Goal: Register for event/course

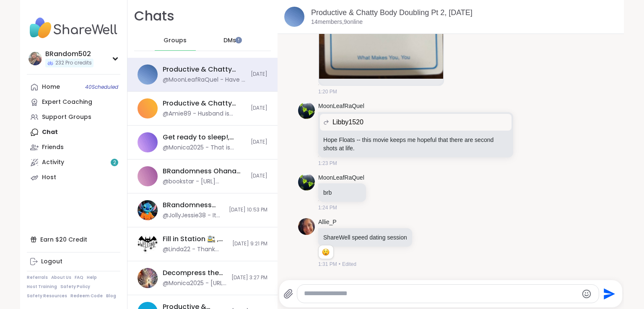
scroll to position [3228, 0]
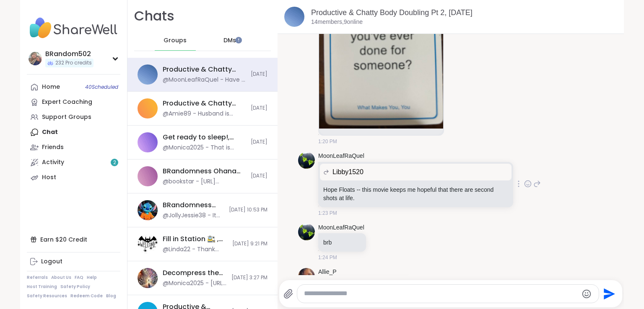
click at [524, 180] on icon at bounding box center [528, 184] width 8 height 8
click at [457, 167] on div "Select Reaction: Heart" at bounding box center [461, 171] width 8 height 8
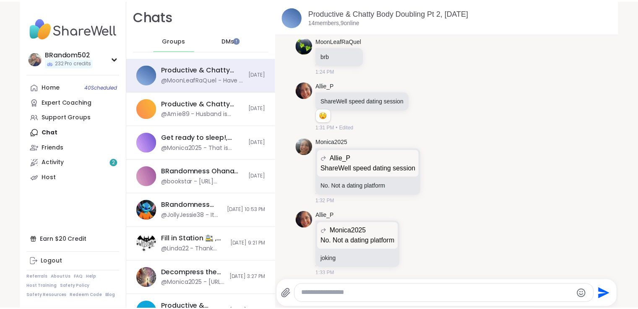
scroll to position [3471, 0]
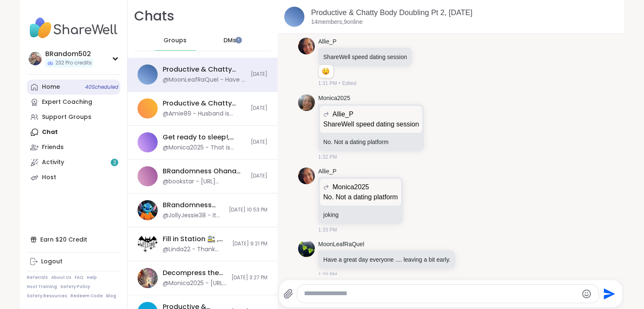
click at [85, 86] on span "40 Scheduled" at bounding box center [101, 87] width 33 height 7
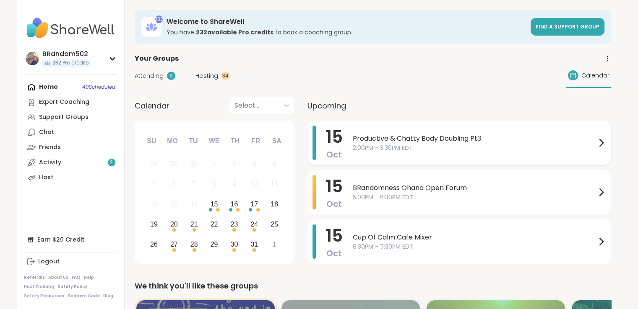
click at [390, 150] on span "2:00PM - 3:30PM EDT" at bounding box center [474, 148] width 243 height 9
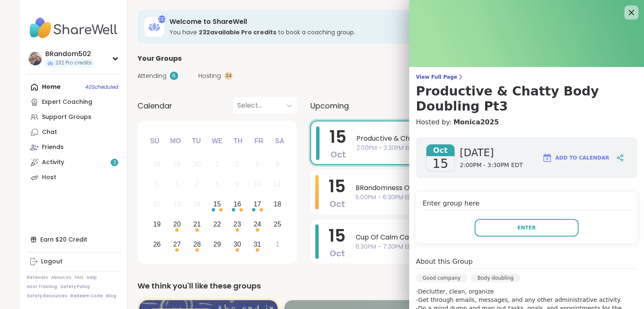
click at [629, 12] on icon at bounding box center [631, 12] width 5 height 5
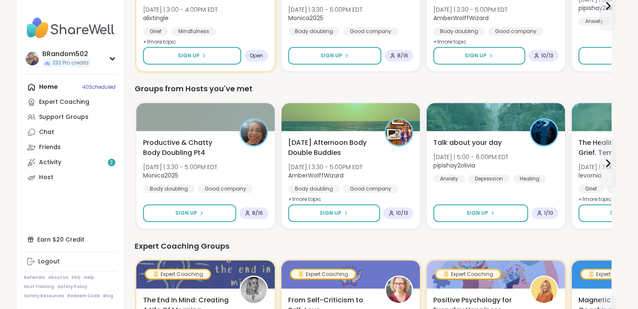
scroll to position [358, 0]
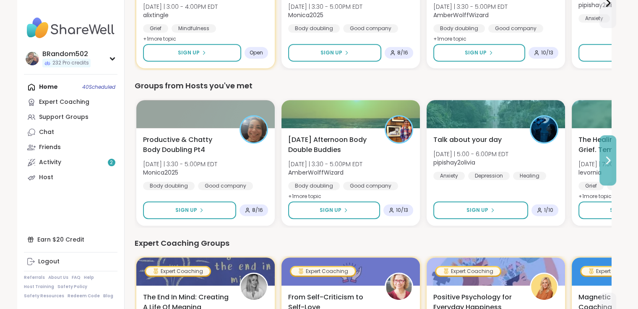
click at [605, 150] on button at bounding box center [607, 160] width 17 height 50
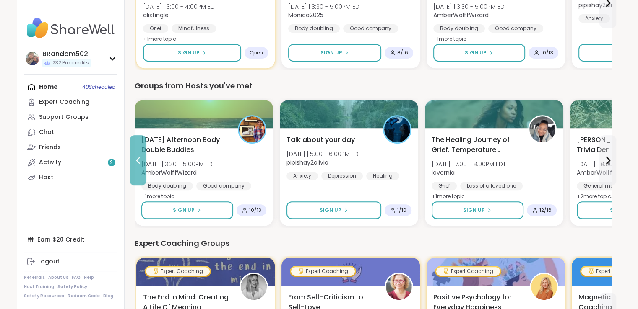
click at [137, 156] on icon at bounding box center [138, 161] width 10 height 10
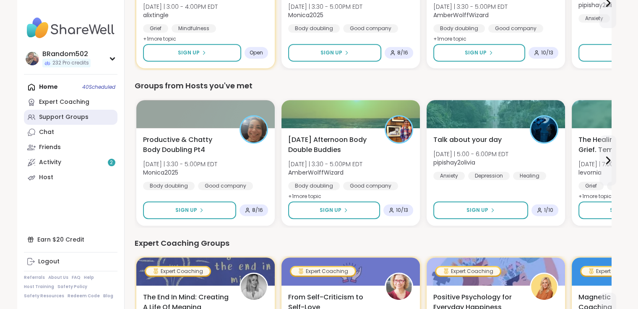
click at [75, 114] on div "Support Groups" at bounding box center [63, 117] width 49 height 8
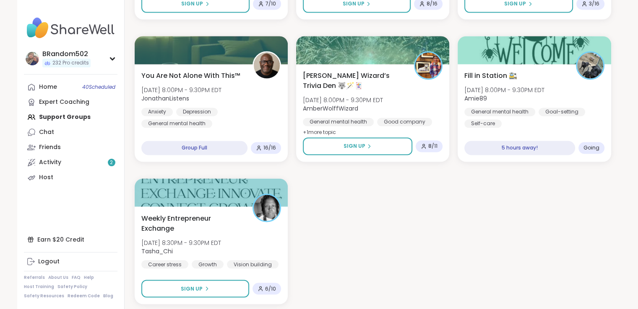
scroll to position [1427, 0]
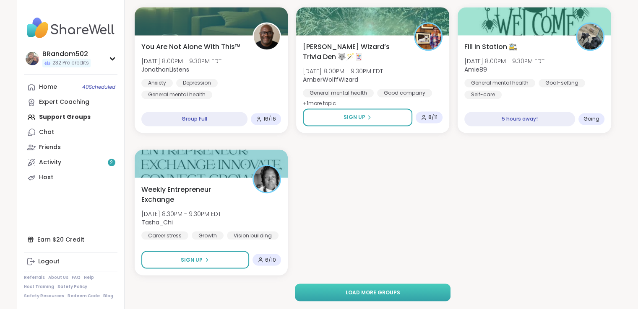
click at [413, 288] on button "Load more groups" at bounding box center [373, 293] width 156 height 18
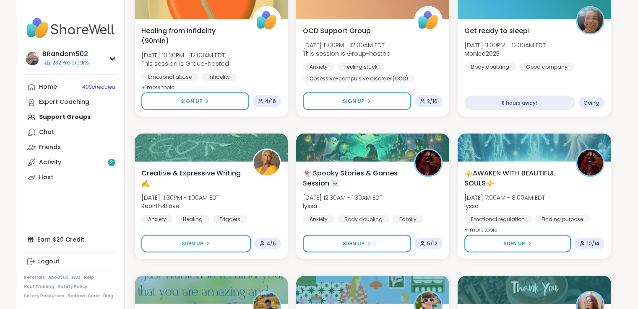
scroll to position [1881, 0]
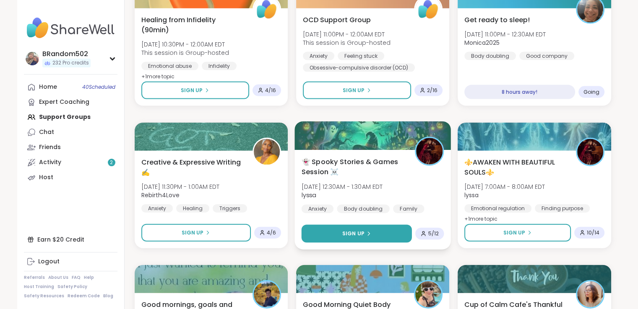
click at [379, 228] on button "Sign Up" at bounding box center [356, 234] width 110 height 18
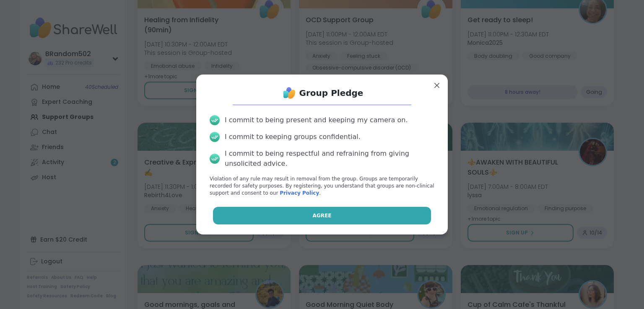
click at [371, 218] on button "Agree" at bounding box center [322, 216] width 218 height 18
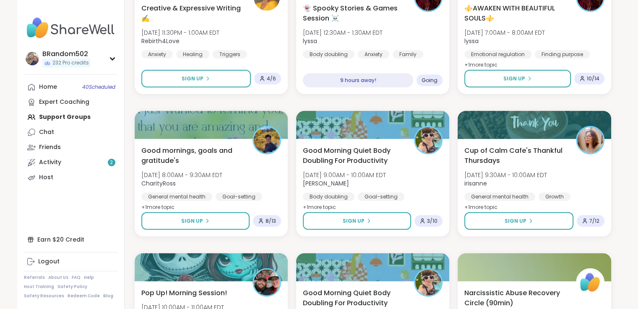
scroll to position [2050, 0]
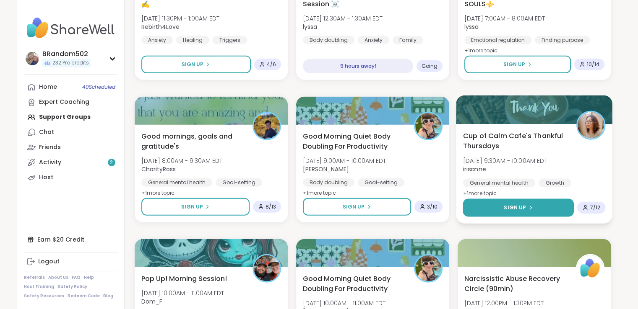
click at [550, 208] on button "Sign Up" at bounding box center [518, 208] width 111 height 18
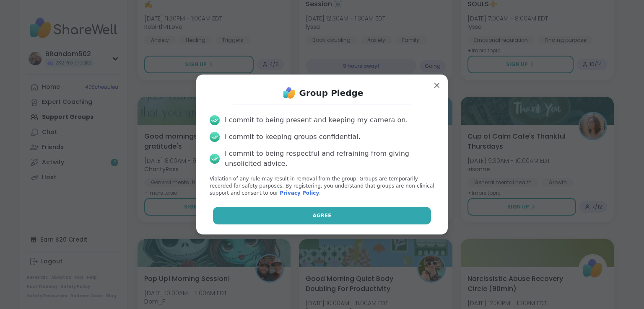
click at [381, 218] on button "Agree" at bounding box center [322, 216] width 218 height 18
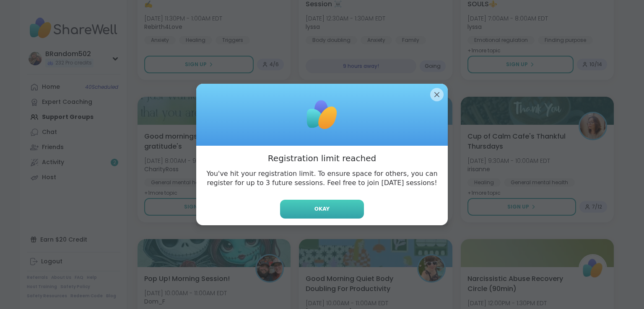
click at [309, 212] on button "Okay" at bounding box center [322, 209] width 84 height 19
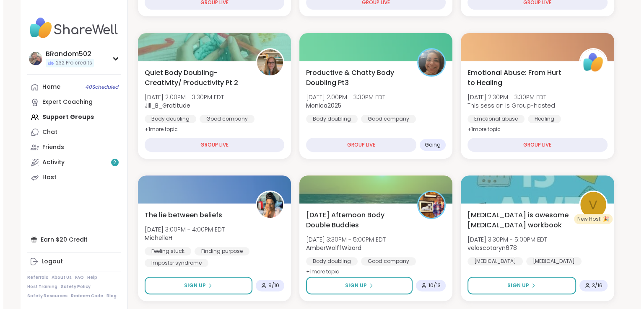
scroll to position [0, 0]
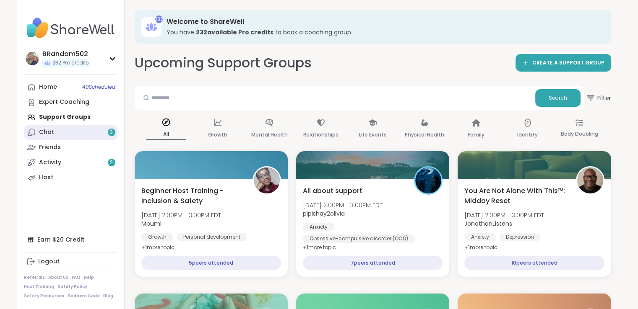
click at [59, 130] on link "Chat 3" at bounding box center [70, 132] width 93 height 15
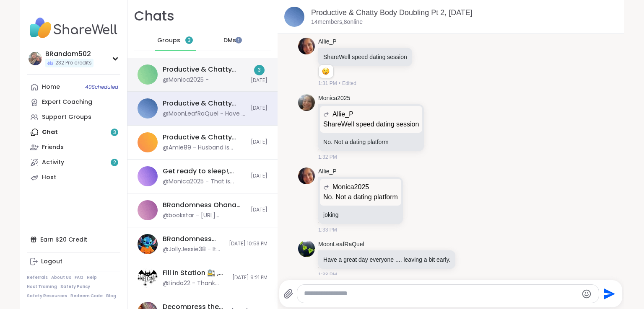
click at [180, 69] on div "Productive & Chatty Body Doubling Pt3, Oct 15" at bounding box center [204, 69] width 83 height 9
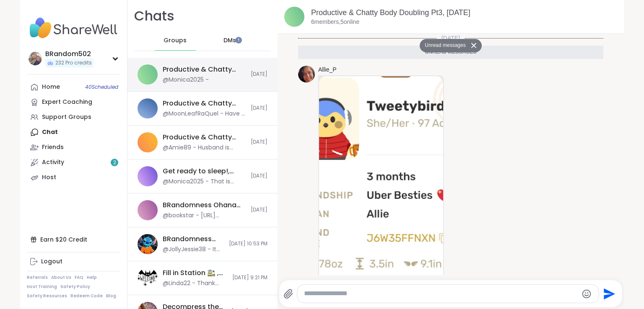
scroll to position [449, 0]
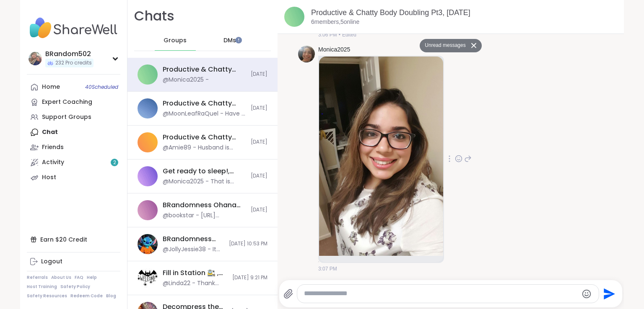
click at [456, 160] on icon at bounding box center [459, 159] width 8 height 8
click at [458, 145] on div "Select Reaction: Heart" at bounding box center [459, 146] width 8 height 8
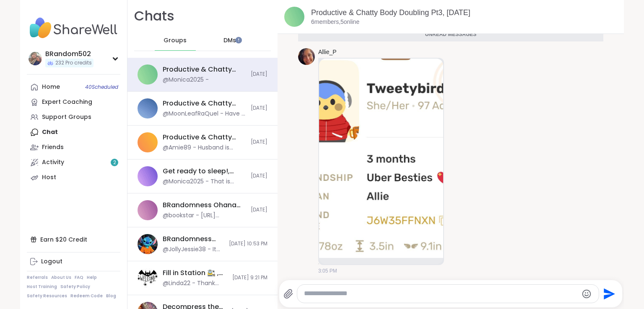
scroll to position [0, 0]
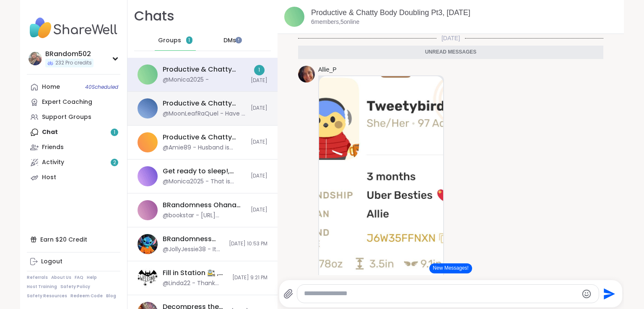
click at [176, 102] on div "Productive & Chatty Body Doubling Pt 2, [DATE]" at bounding box center [204, 103] width 83 height 9
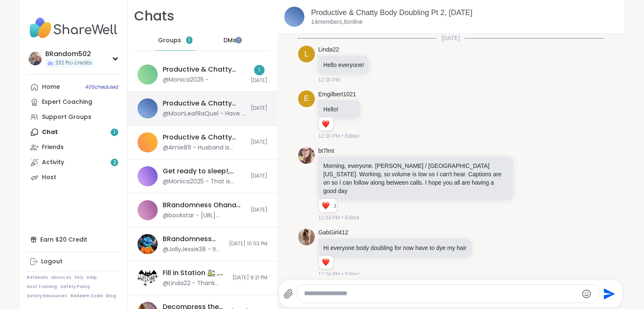
scroll to position [3471, 0]
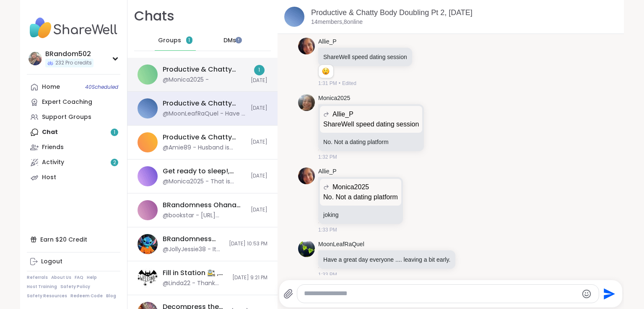
click at [188, 82] on div "@Monica2025 -" at bounding box center [186, 80] width 46 height 8
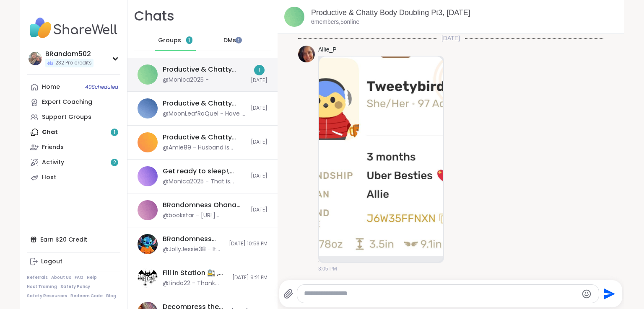
scroll to position [703, 0]
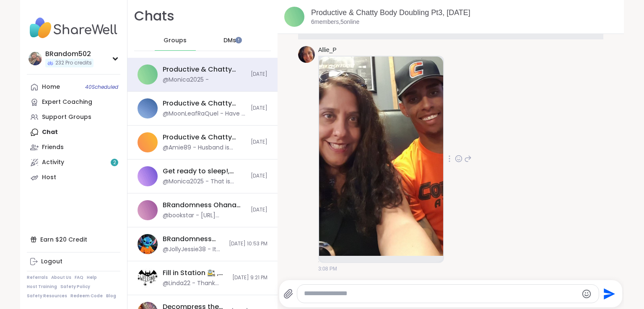
click at [455, 158] on icon at bounding box center [459, 159] width 8 height 8
click at [455, 143] on div "Select Reaction: Heart" at bounding box center [459, 146] width 8 height 8
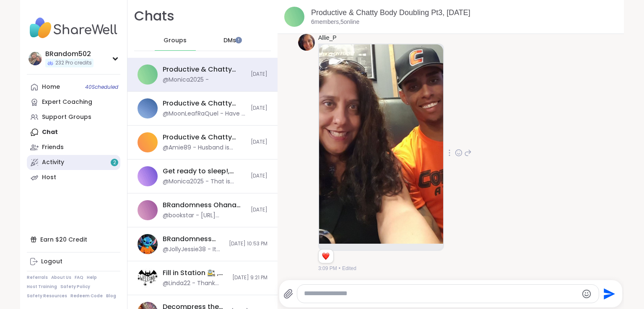
click at [93, 160] on link "Activity 2" at bounding box center [73, 162] width 93 height 15
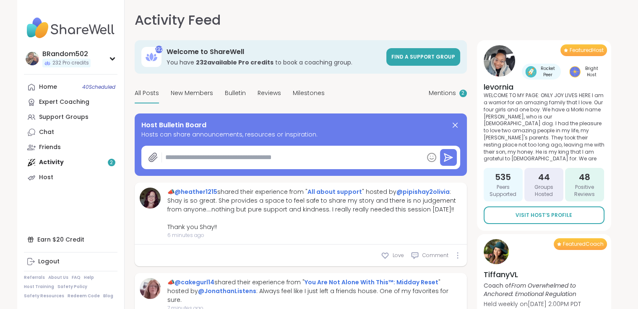
type textarea "*"
click at [66, 93] on link "Home 40 Scheduled" at bounding box center [70, 87] width 93 height 15
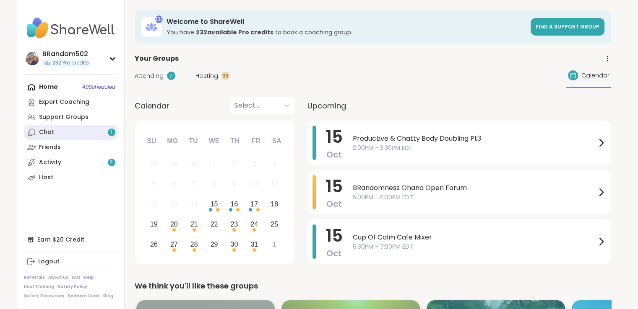
click at [67, 131] on link "Chat 1" at bounding box center [70, 132] width 93 height 15
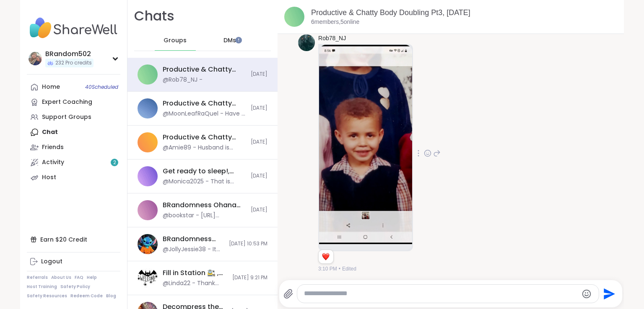
click at [425, 150] on icon at bounding box center [428, 153] width 8 height 8
click at [424, 140] on div "Select Reaction: Heart" at bounding box center [428, 140] width 8 height 8
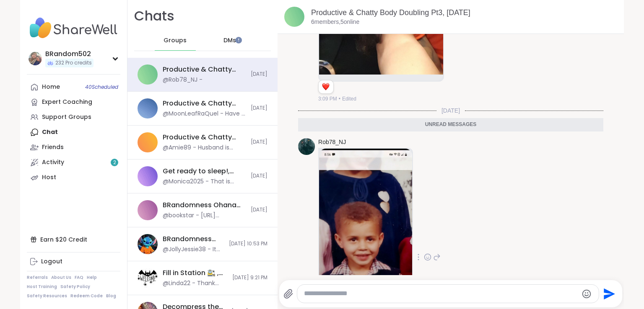
scroll to position [961, 0]
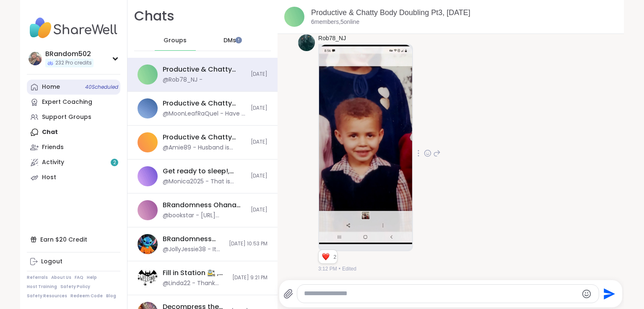
click at [64, 89] on link "Home 40 Scheduled" at bounding box center [73, 87] width 93 height 15
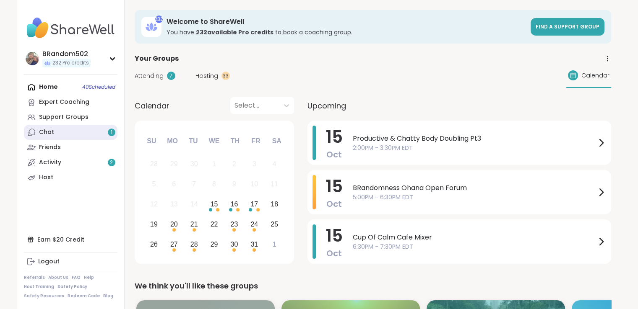
click at [60, 132] on link "Chat 1" at bounding box center [70, 132] width 93 height 15
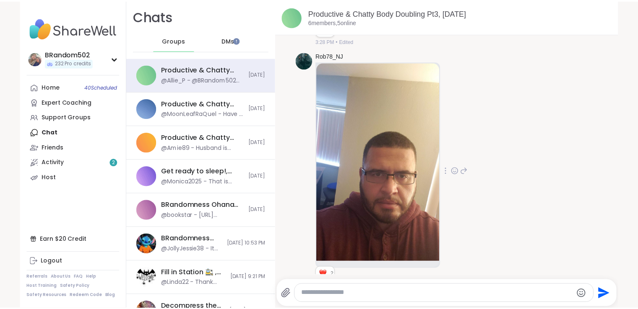
scroll to position [4271, 0]
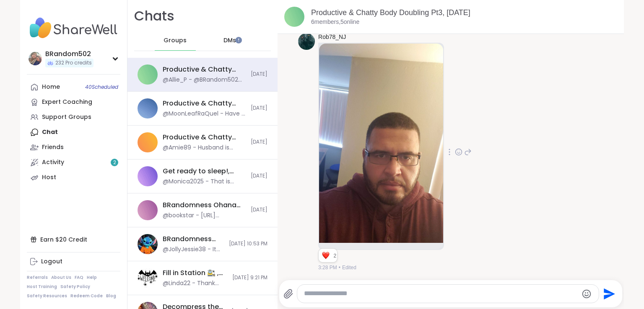
click at [458, 150] on icon at bounding box center [459, 152] width 8 height 8
click at [456, 141] on div "Select Reaction: Heart" at bounding box center [459, 139] width 8 height 8
click at [66, 86] on link "Home 40 Scheduled" at bounding box center [73, 87] width 93 height 15
